Goal: Information Seeking & Learning: Compare options

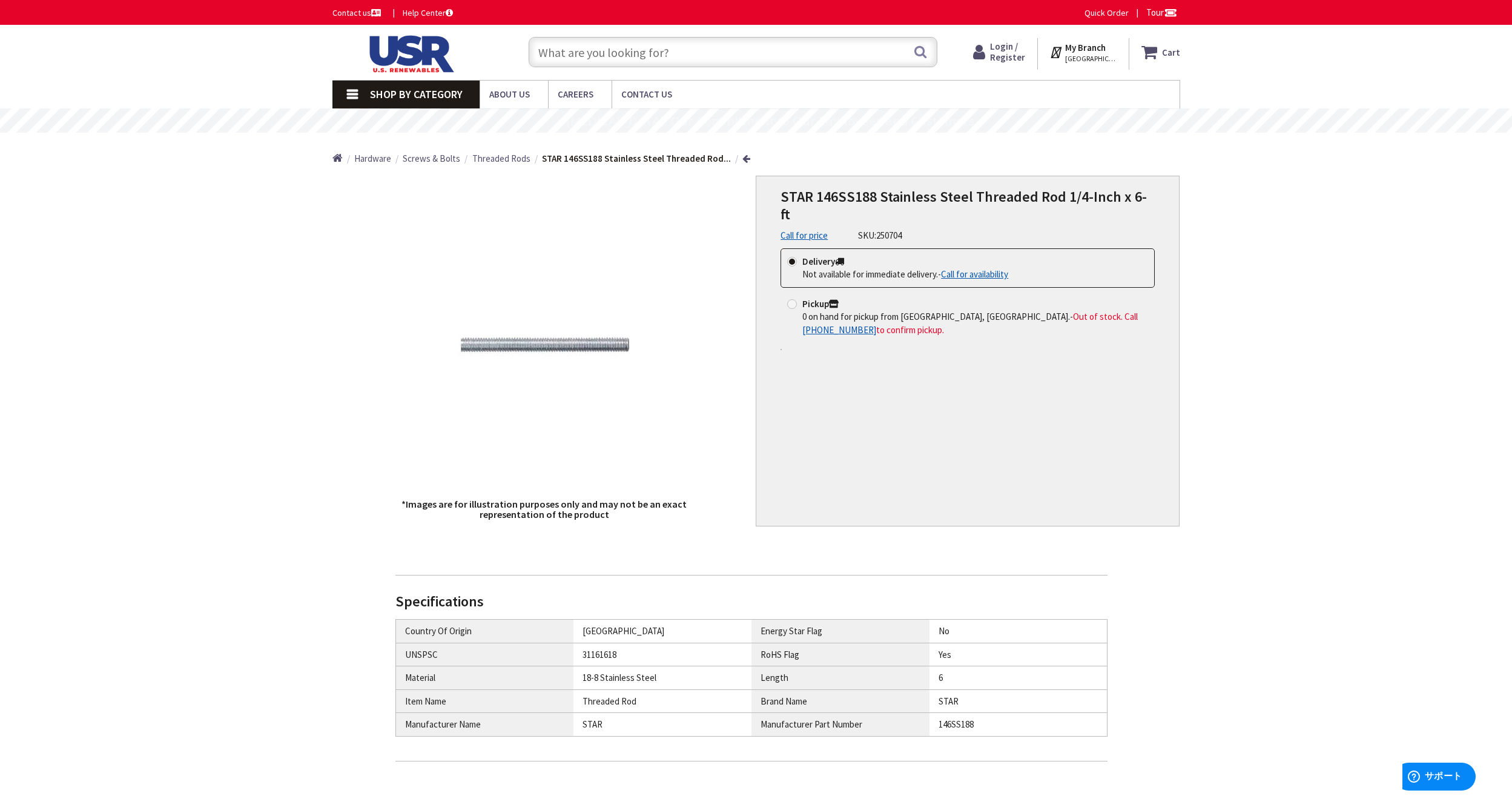
type input "Shinjuku [STREET_ADDRESS]"
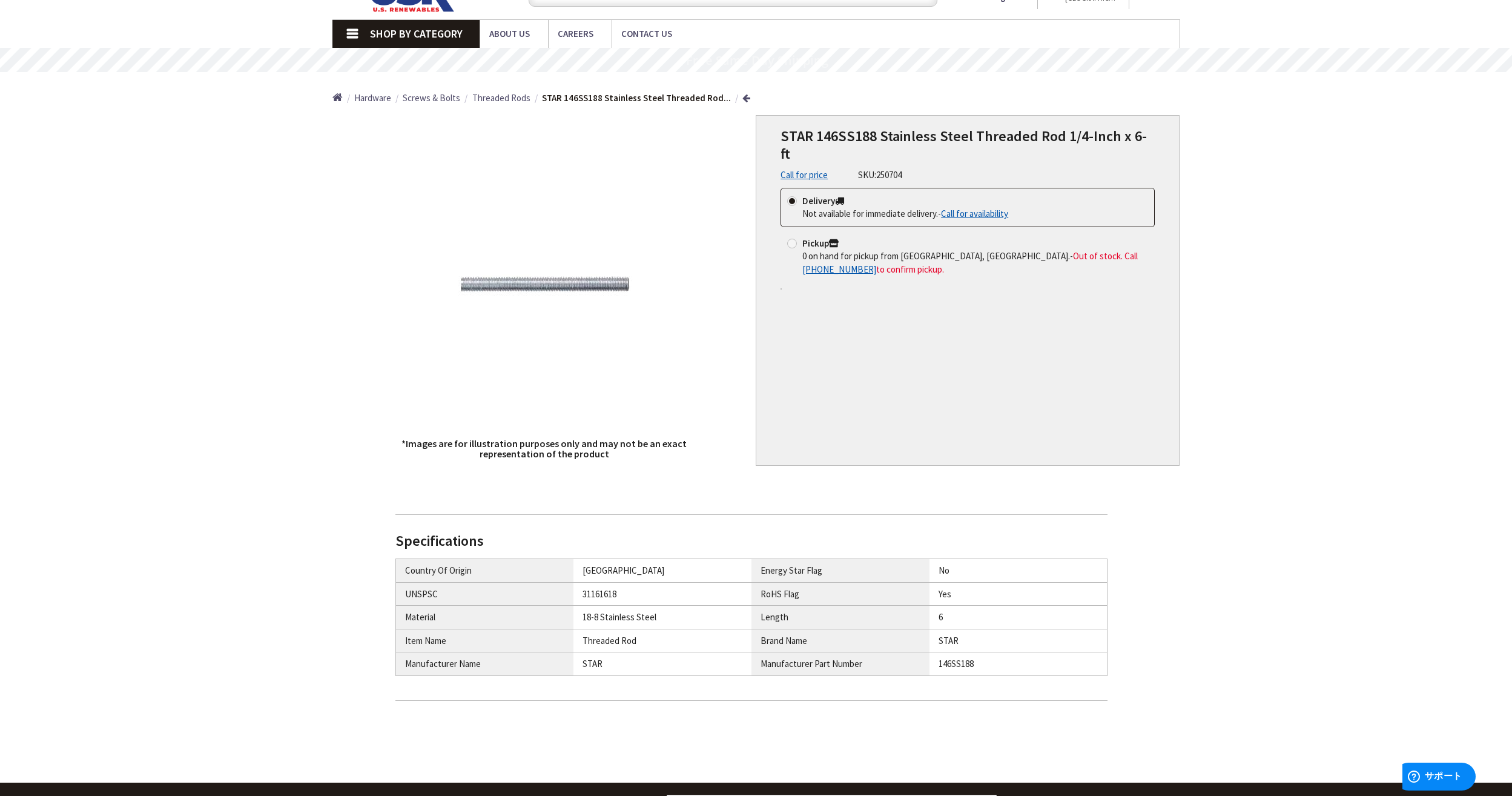
click at [509, 97] on span "Threaded Rods" at bounding box center [502, 97] width 59 height 11
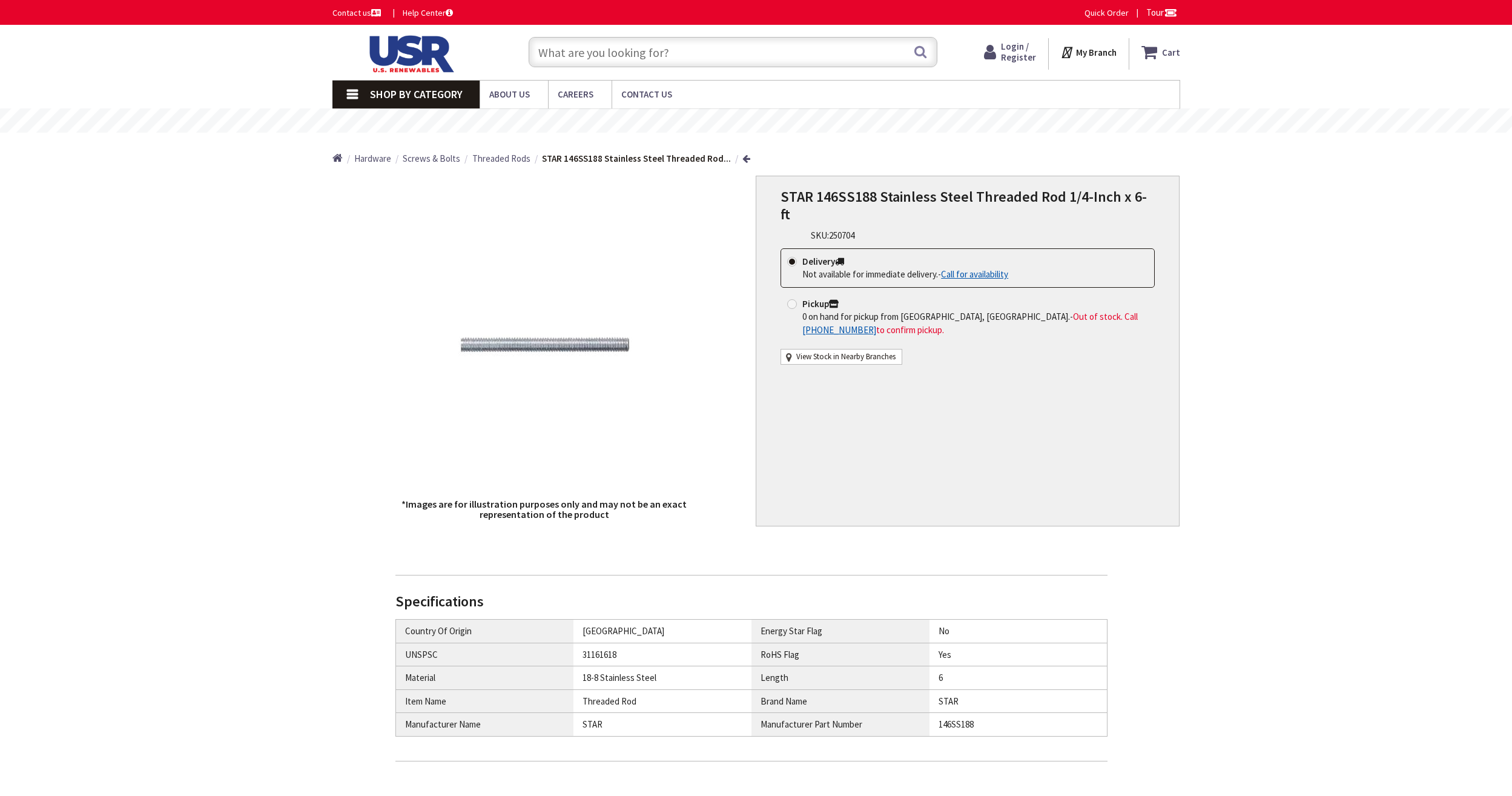
type input "Shinjuku [STREET_ADDRESS]"
click at [503, 161] on span "Threaded Rods" at bounding box center [502, 158] width 59 height 11
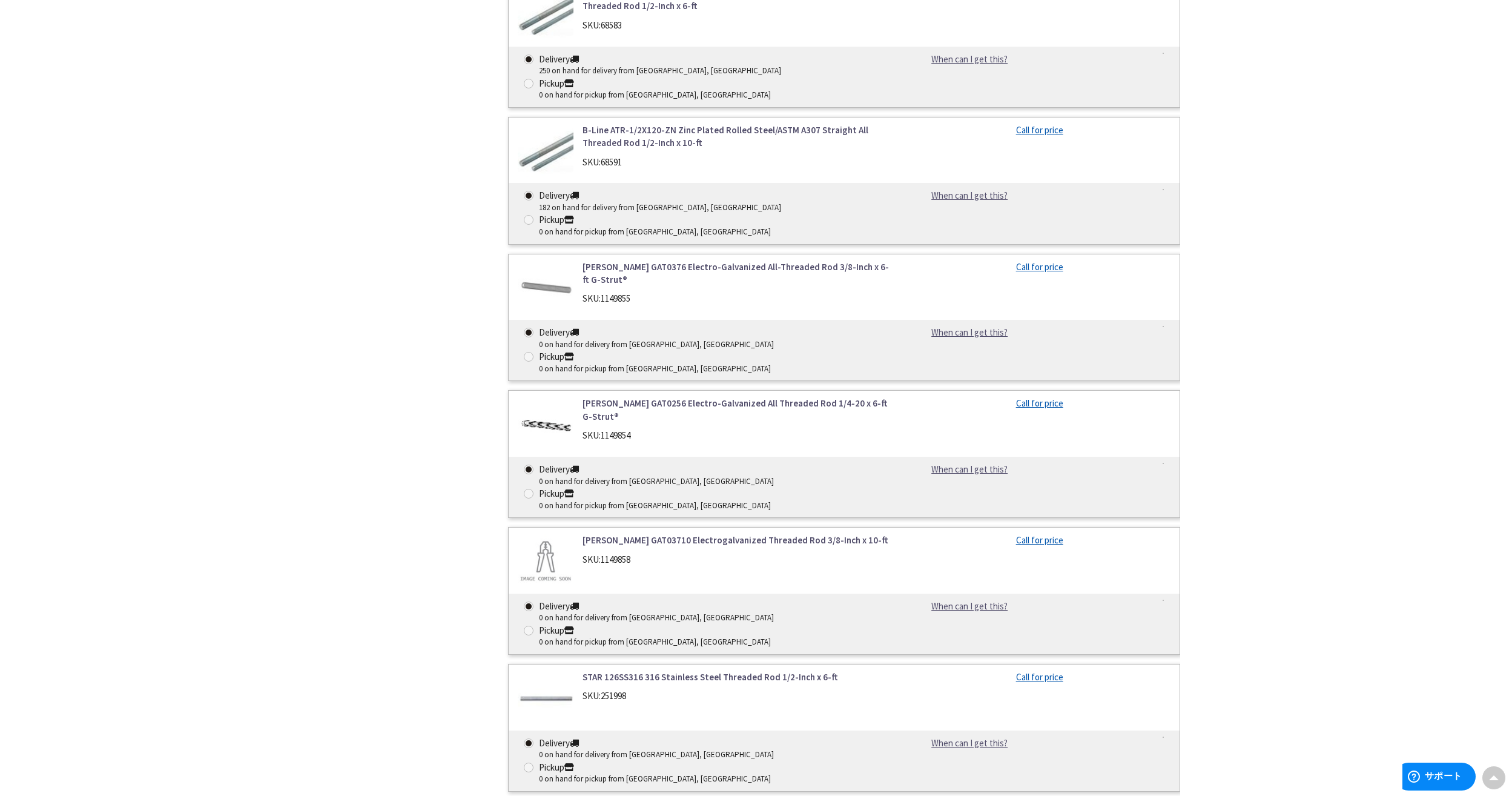
scroll to position [850, 0]
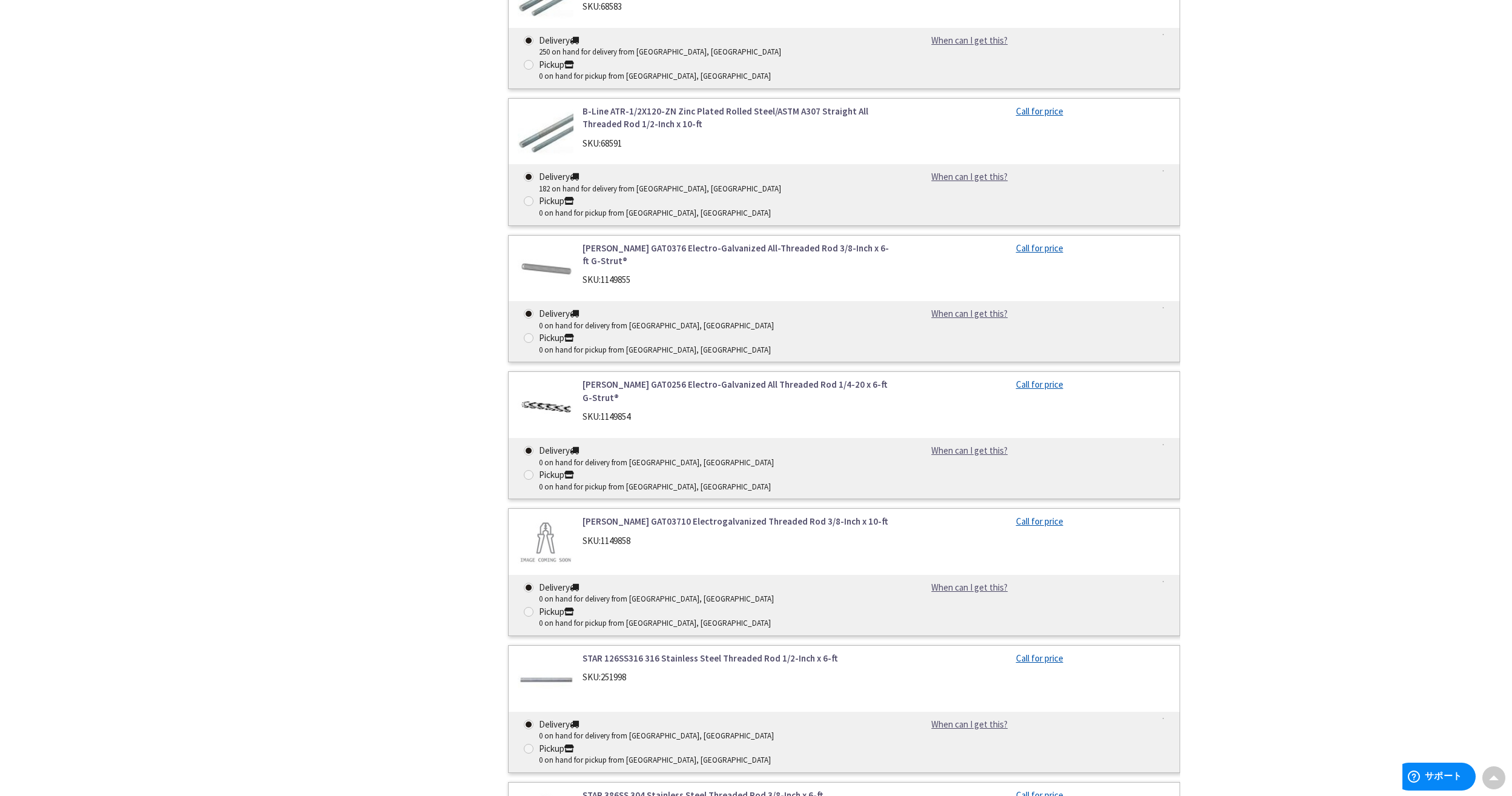
click at [770, 651] on link "STAR 126SS316 316 Stainless Steel Threaded Rod 1/2-Inch x 6-ft" at bounding box center [736, 657] width 308 height 12
